Goal: Task Accomplishment & Management: Use online tool/utility

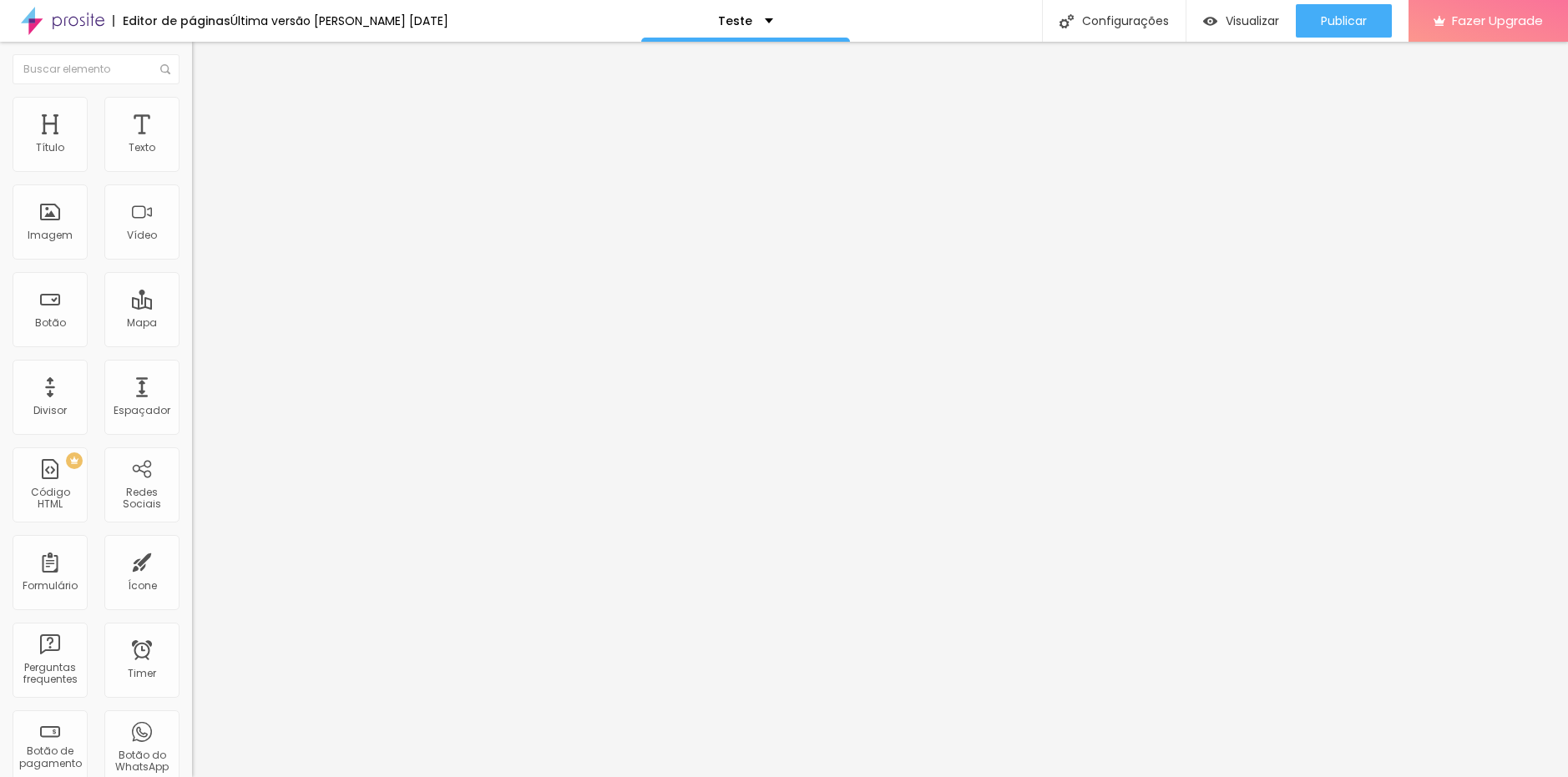
click at [199, 156] on icon "button" at bounding box center [201, 154] width 3 height 3
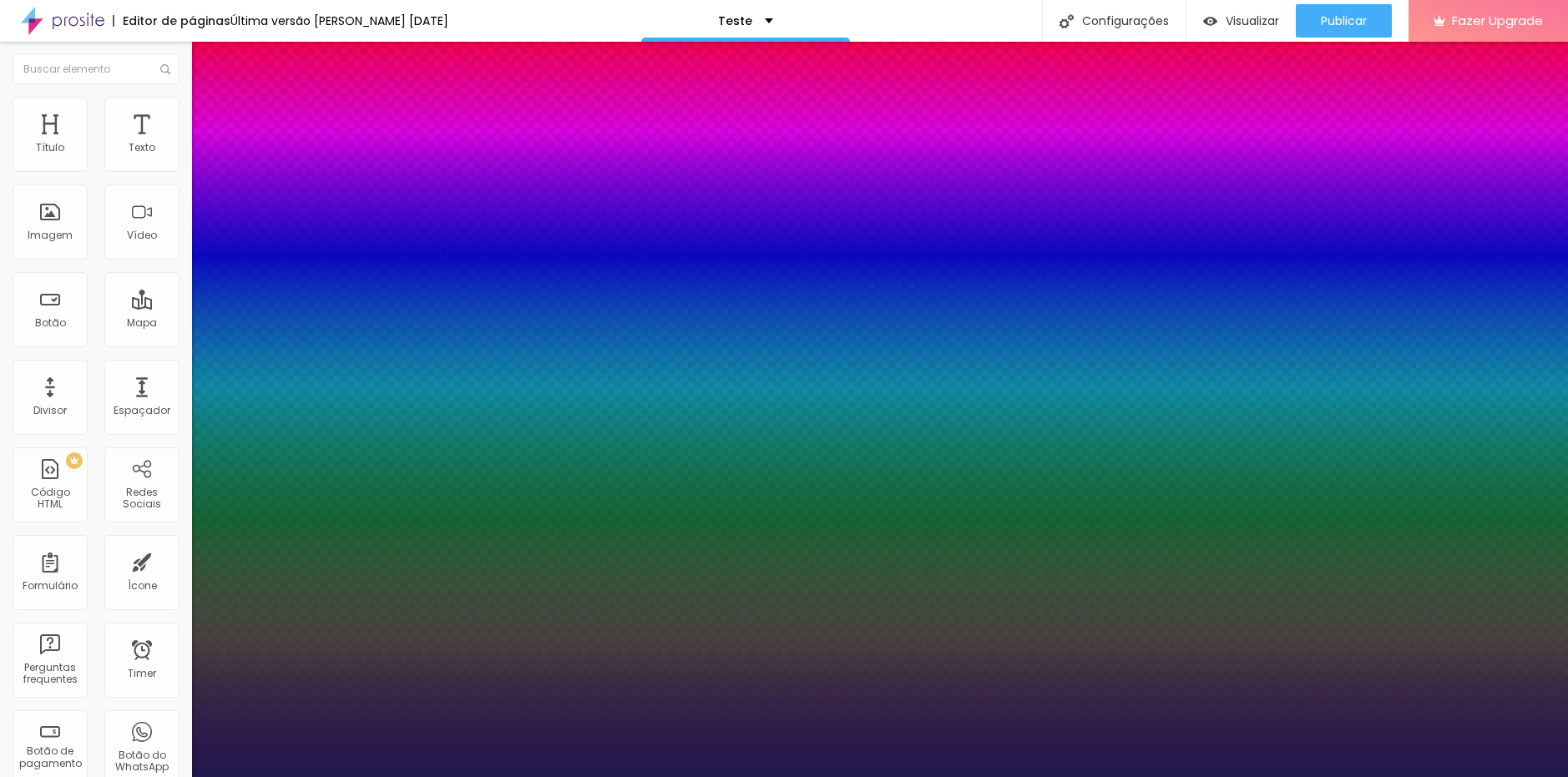
type input "15"
type input "16"
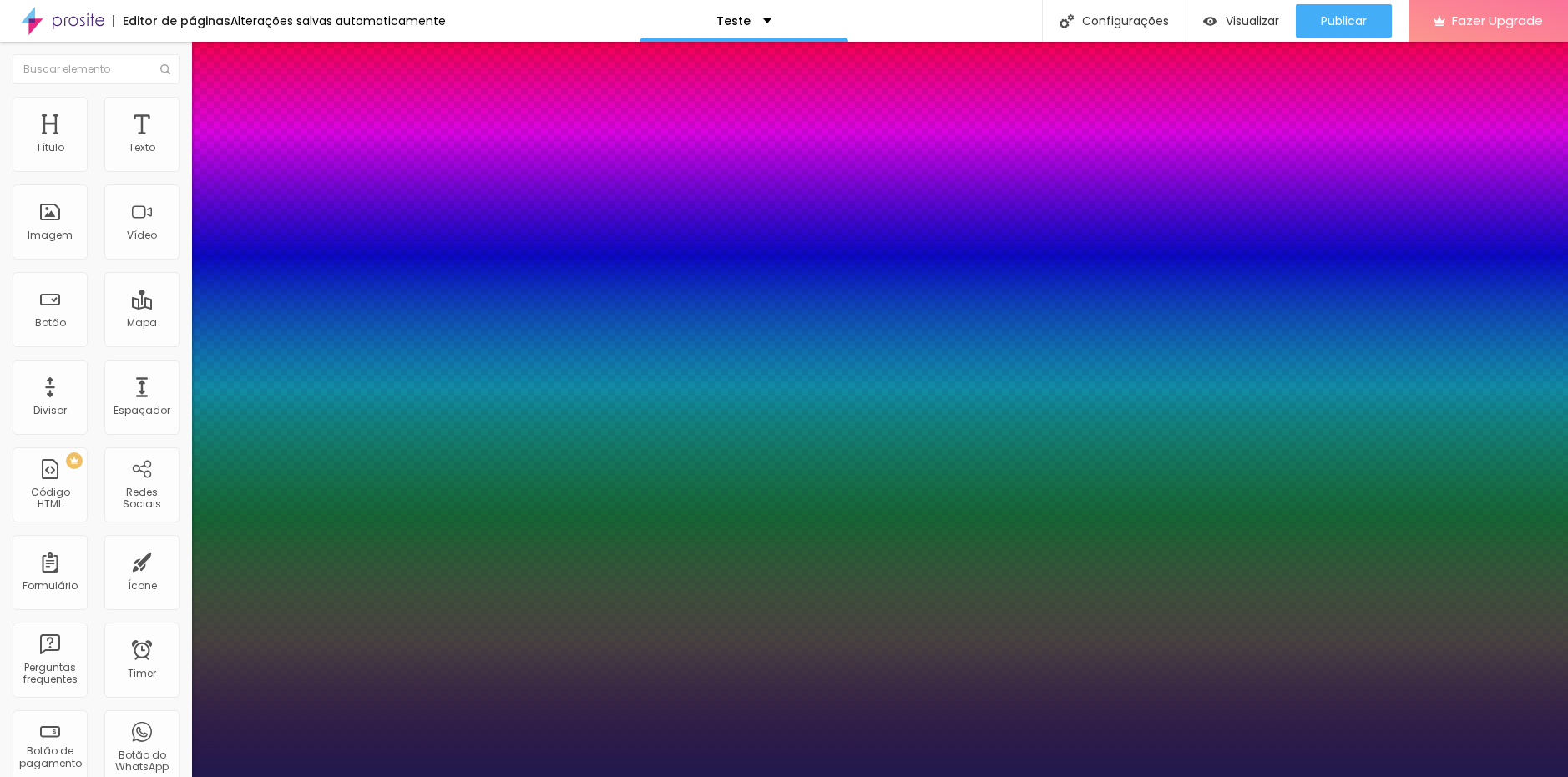
type input "17"
type input "18"
type input "19"
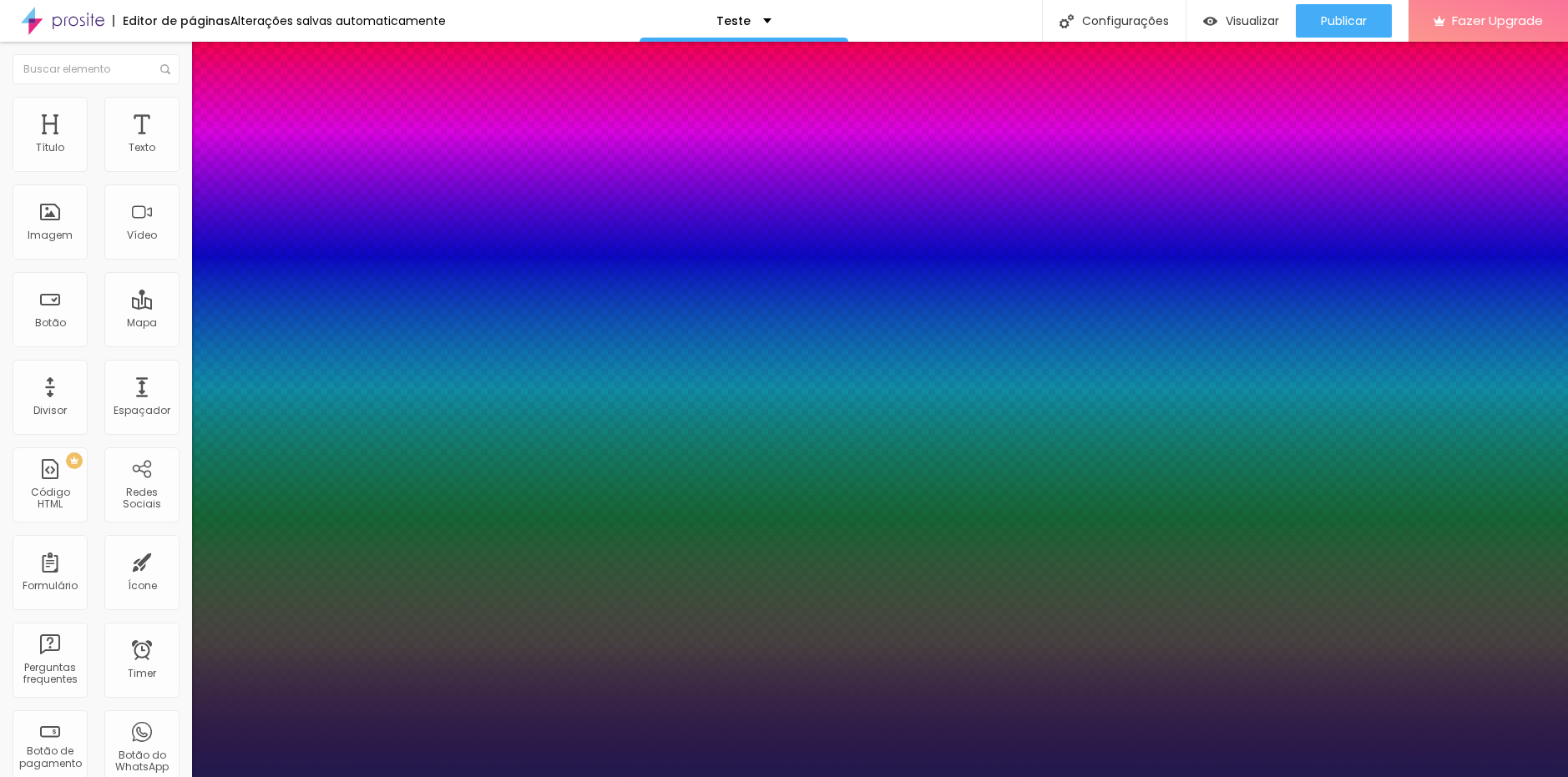
type input "19"
type input "20"
type input "19"
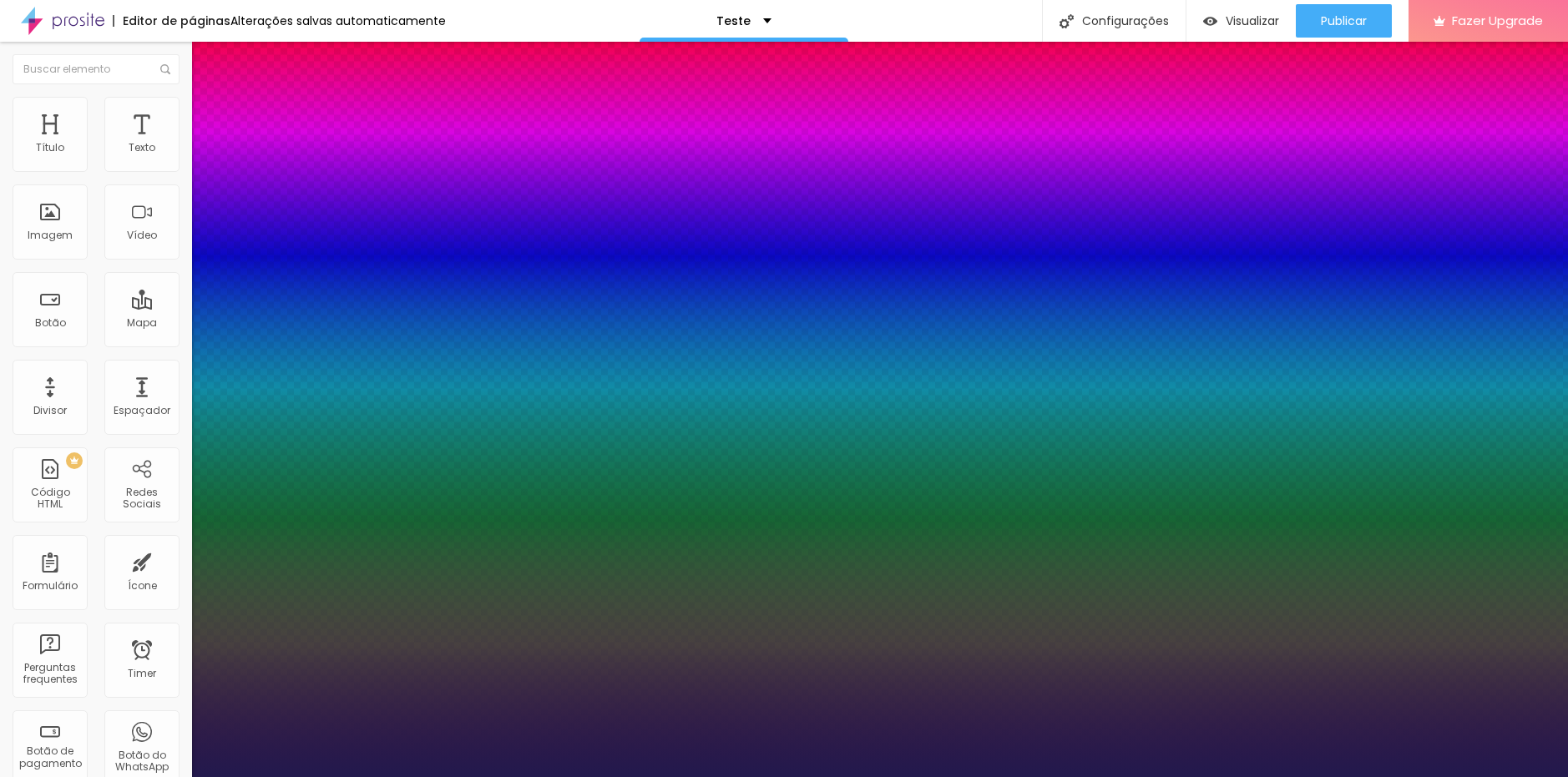
type input "19"
click at [104, 777] on div at bounding box center [784, 777] width 1568 height 0
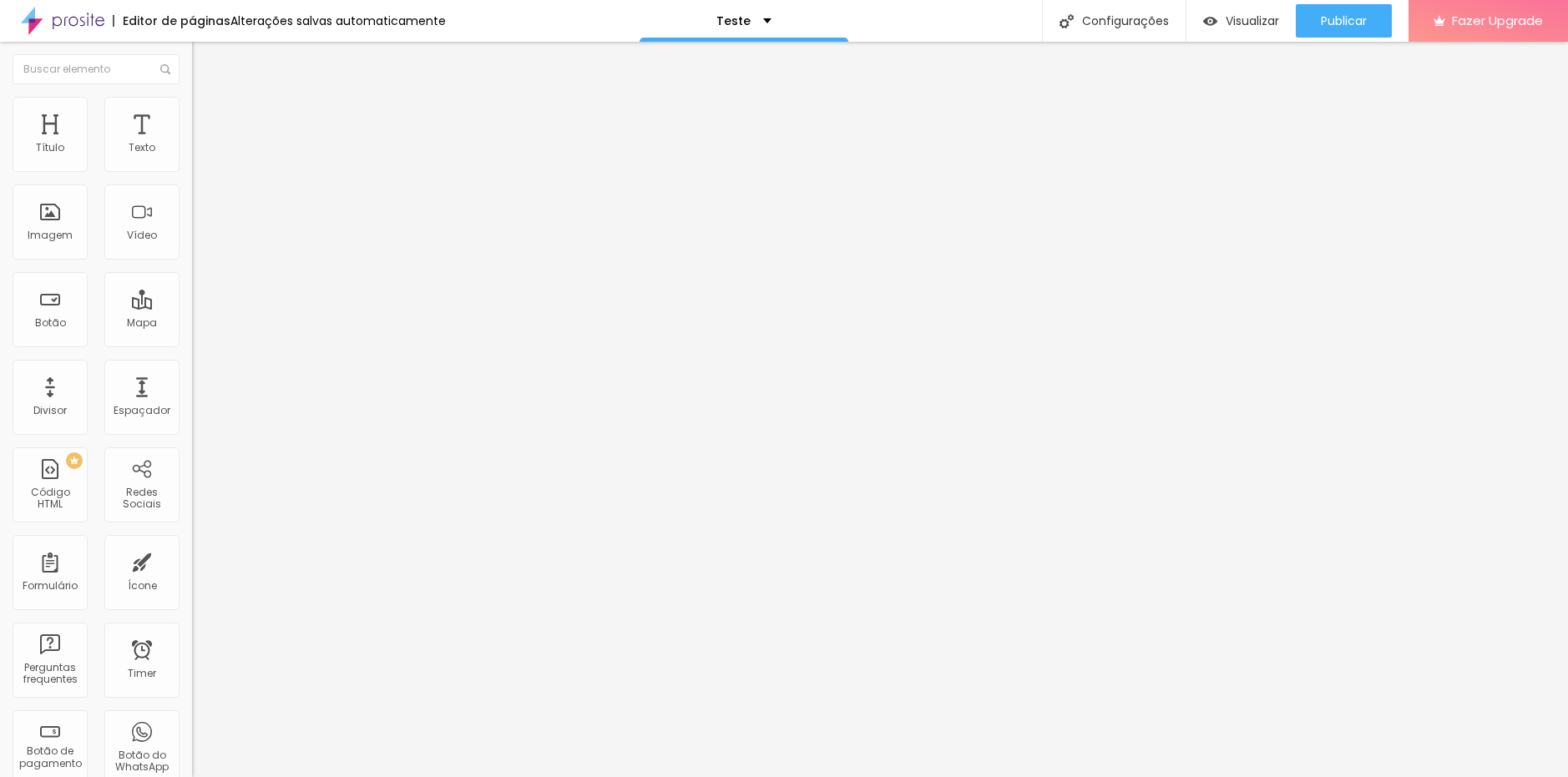
click at [192, 114] on li "Estilo" at bounding box center [287, 105] width 192 height 16
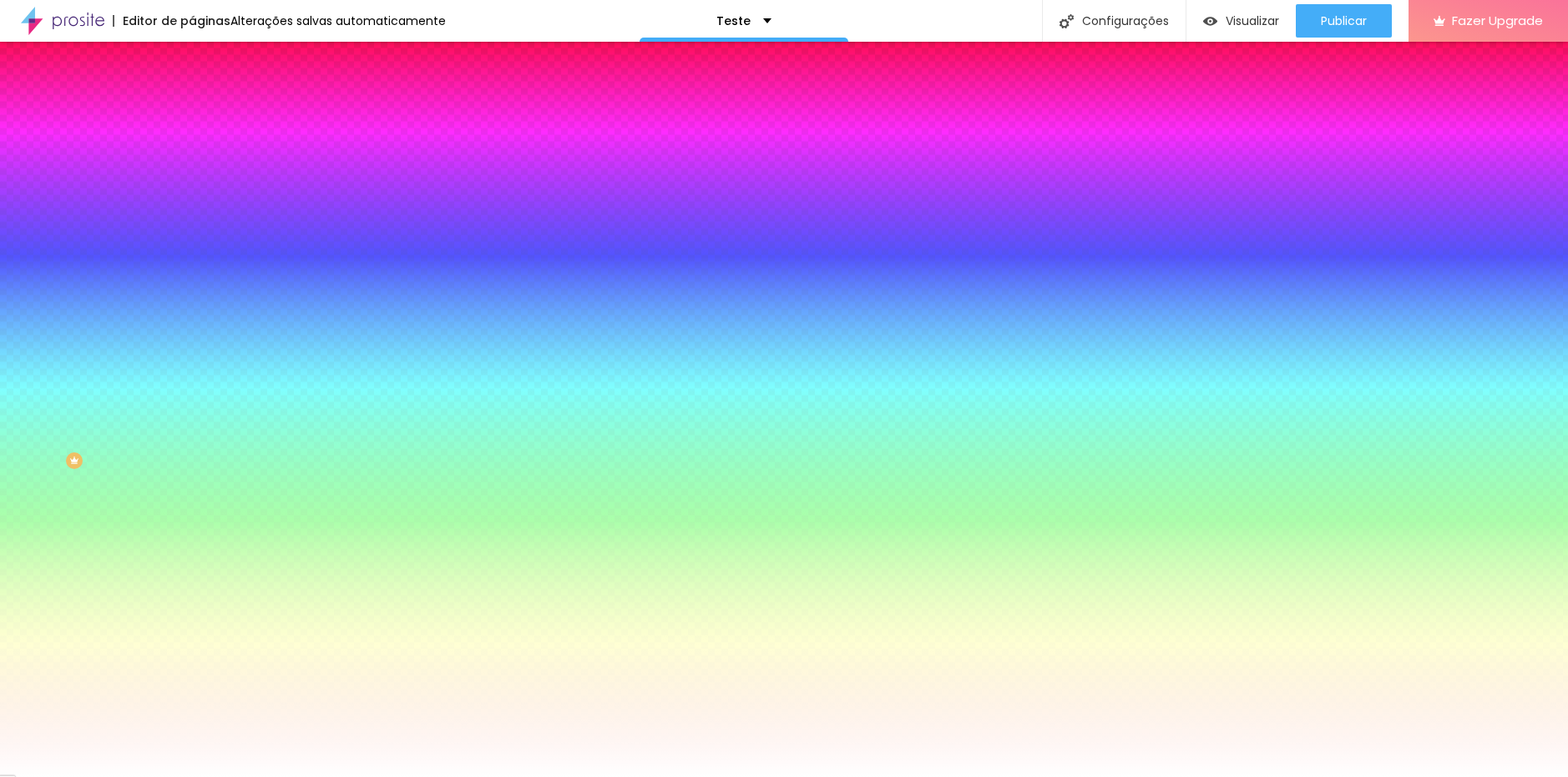
click at [199, 386] on icon "button" at bounding box center [204, 382] width 10 height 10
click at [300, 777] on div at bounding box center [784, 777] width 1568 height 0
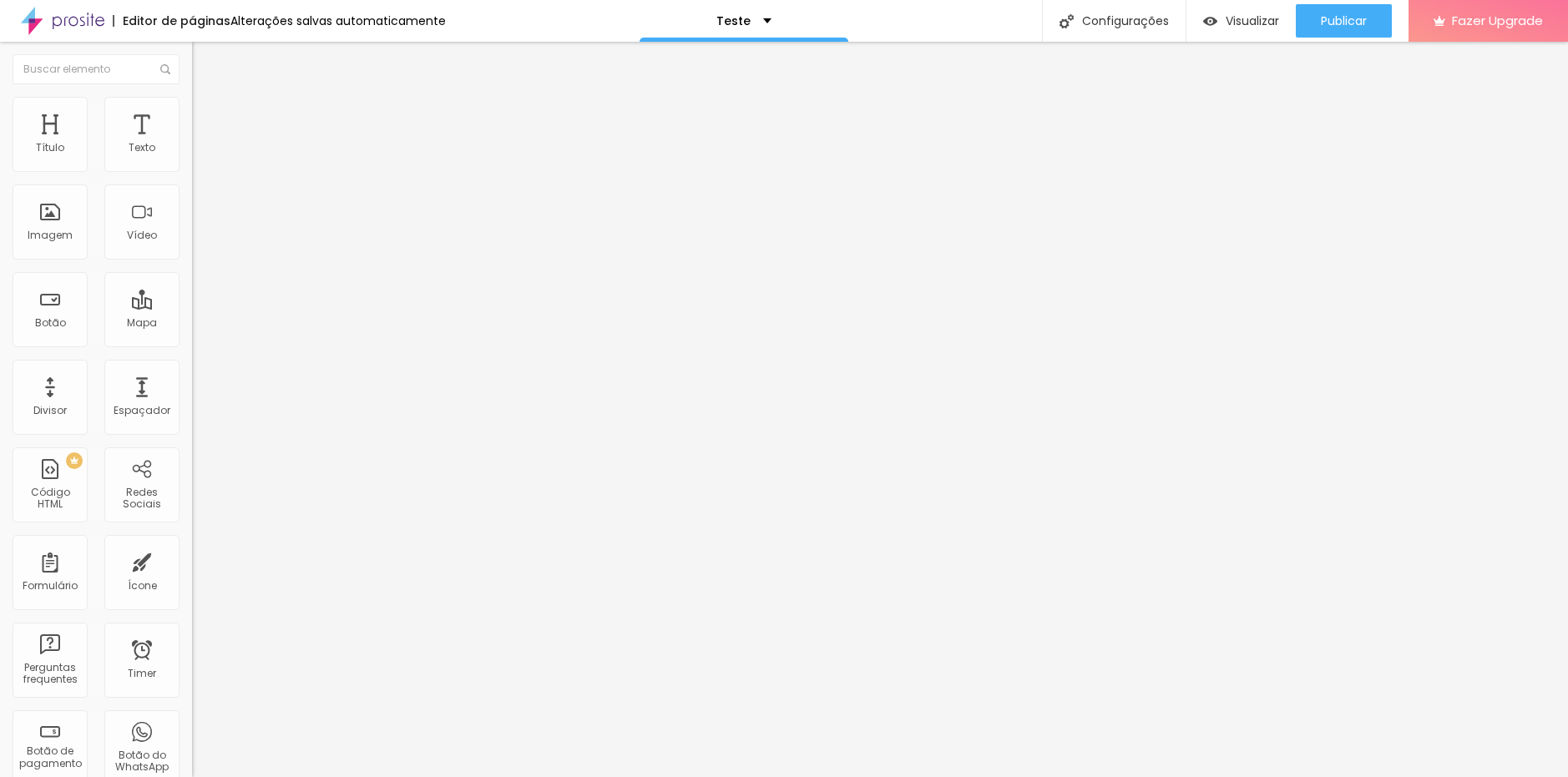
click at [207, 115] on span "Avançado" at bounding box center [235, 108] width 55 height 14
click at [207, 99] on span "Estilo" at bounding box center [220, 91] width 26 height 14
click at [199, 156] on icon "button" at bounding box center [204, 151] width 10 height 10
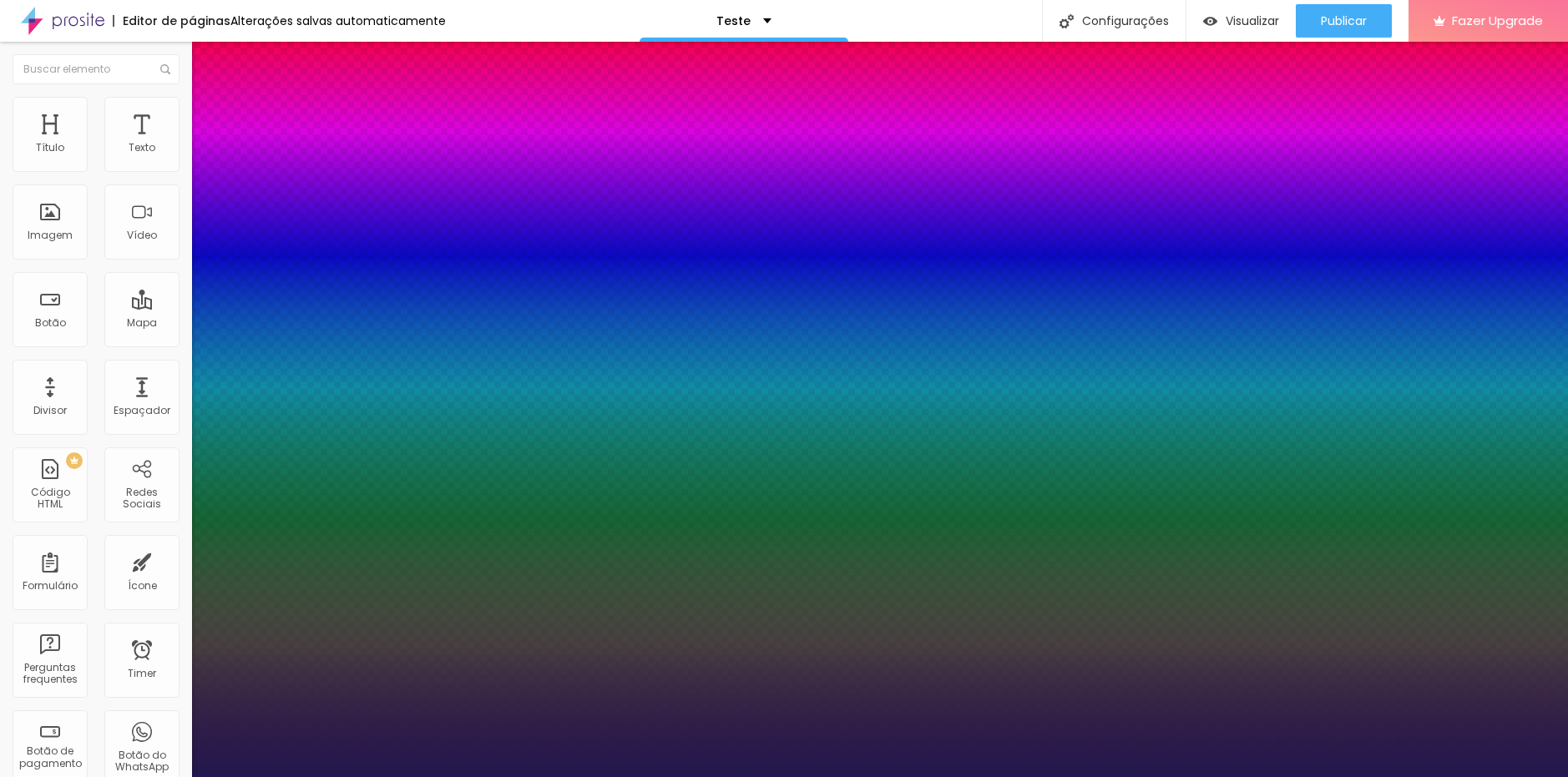
select select "Poppins"
type input "16"
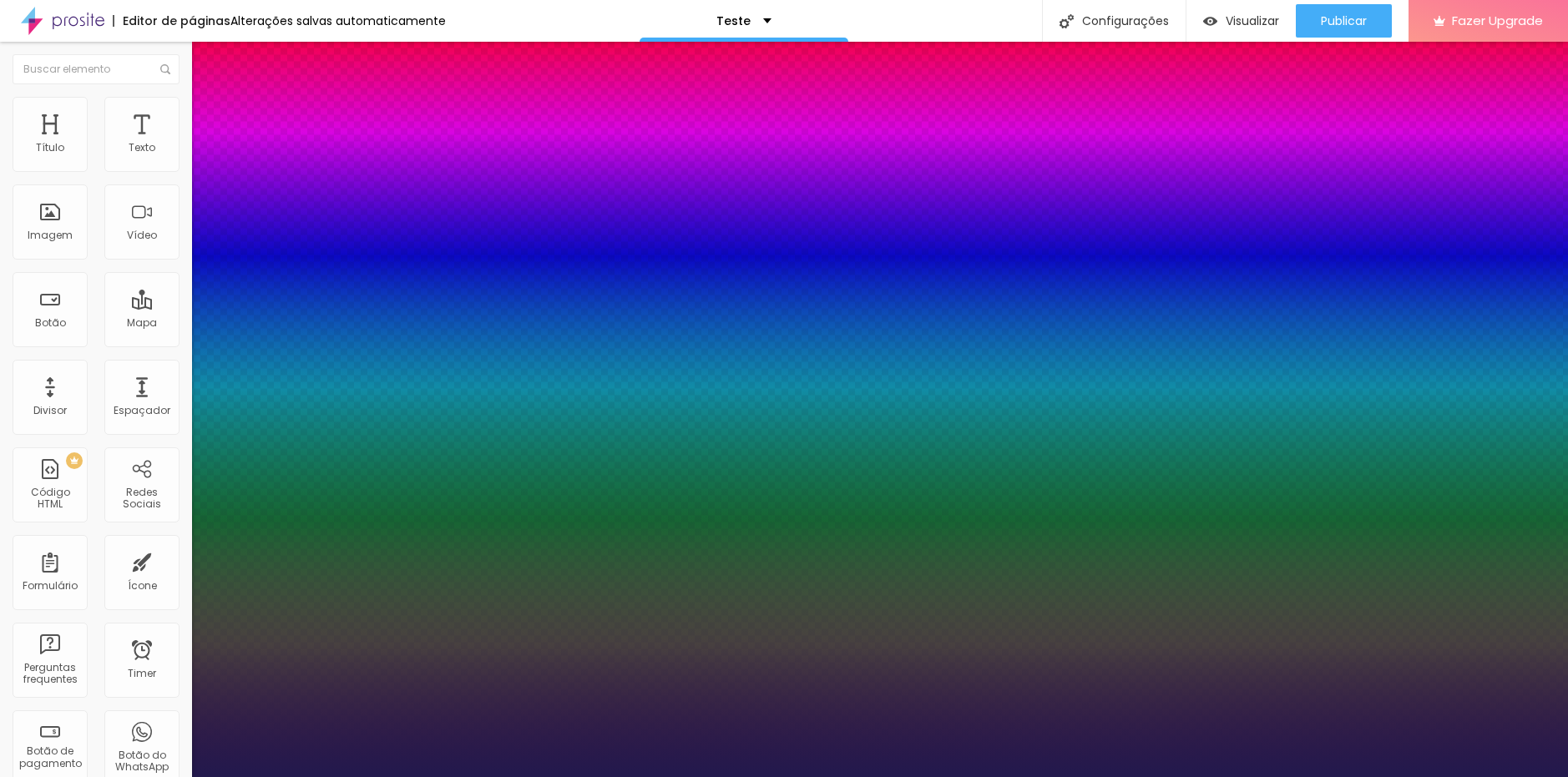
type input "16"
click at [333, 777] on div at bounding box center [784, 777] width 1568 height 0
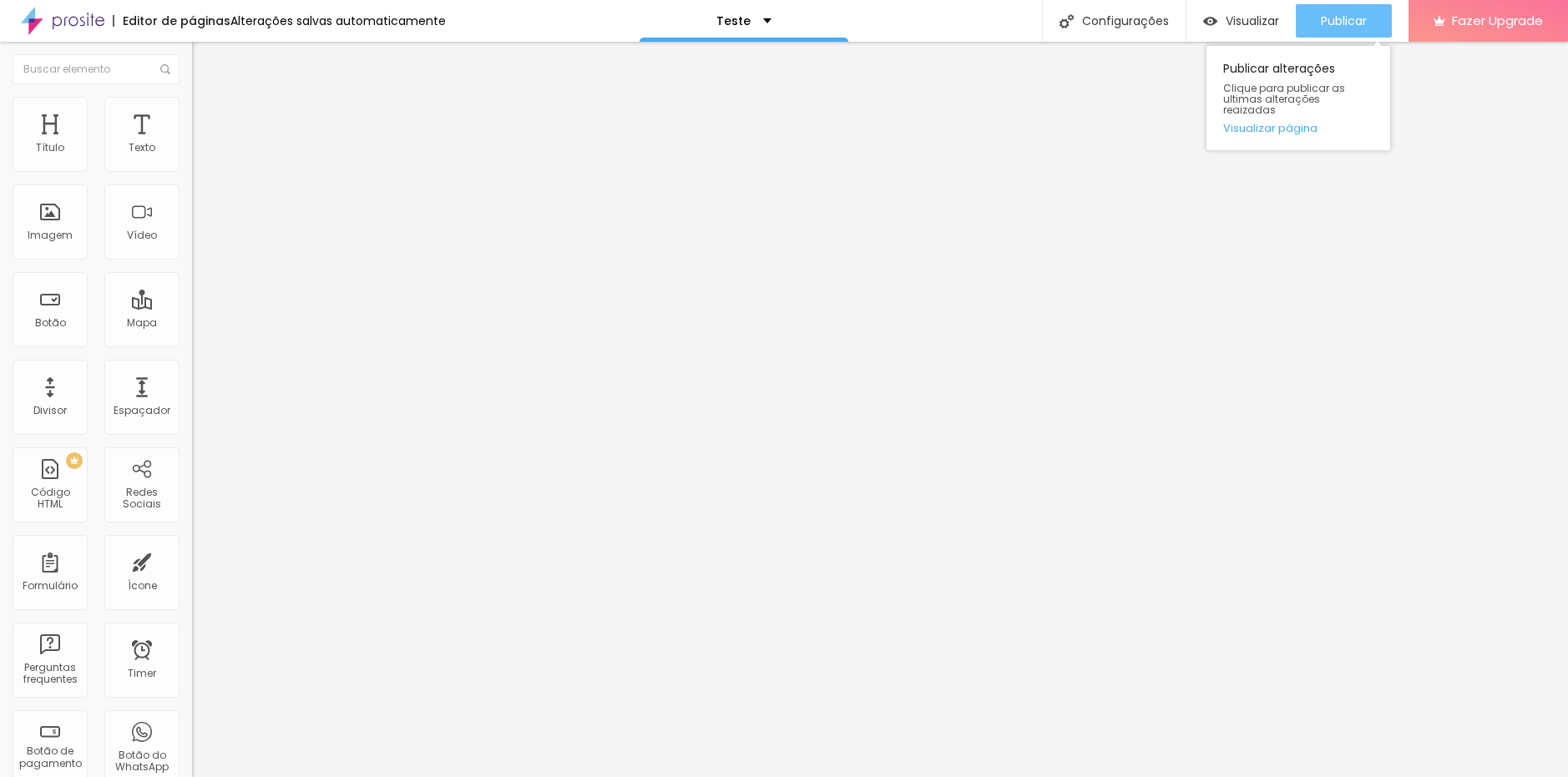
click at [1342, 20] on span "Publicar" at bounding box center [1343, 21] width 46 height 14
click at [1358, 28] on span "Publicar" at bounding box center [1343, 21] width 46 height 14
